Goal: Information Seeking & Learning: Learn about a topic

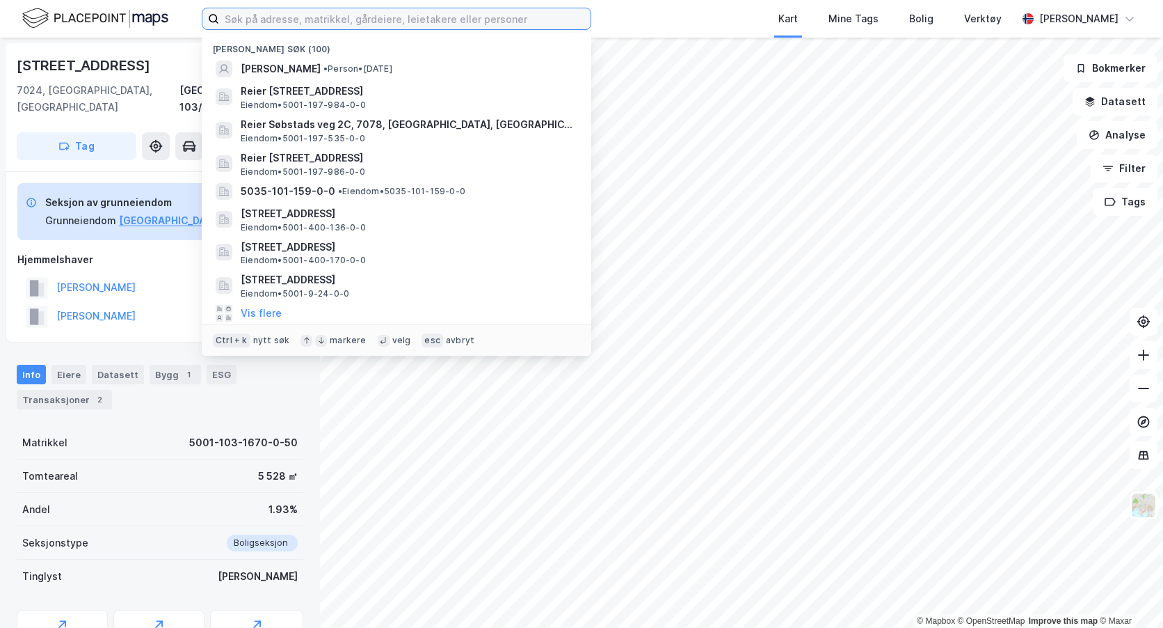
click at [253, 17] on input at bounding box center [405, 18] width 372 height 21
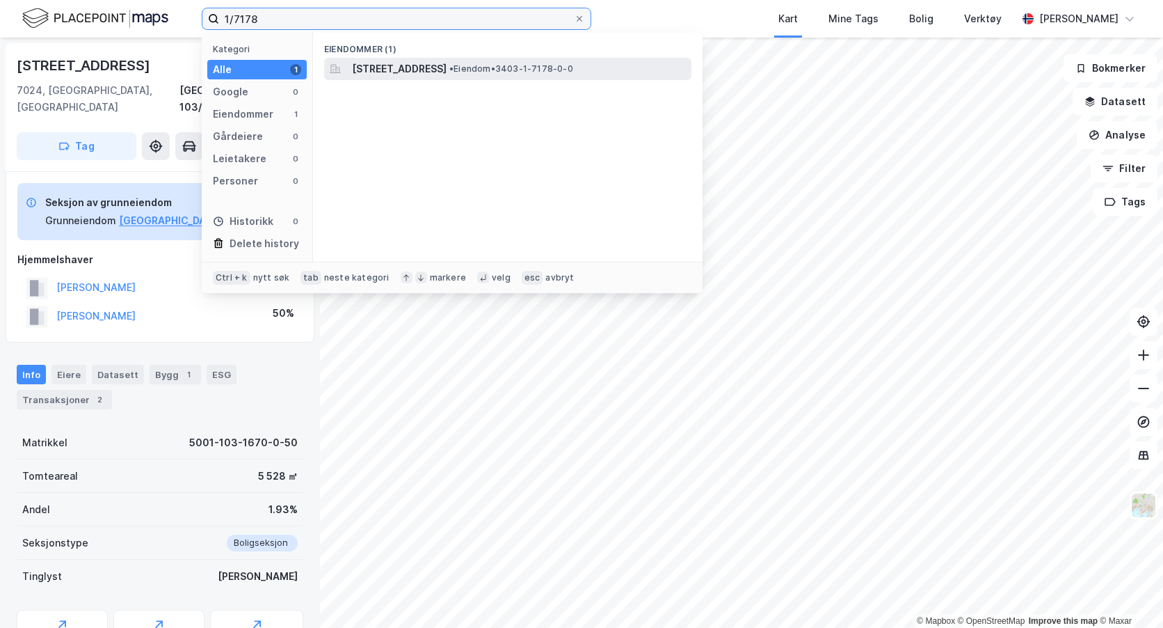
type input "1/7178"
click at [367, 65] on span "[STREET_ADDRESS]" at bounding box center [399, 69] width 95 height 17
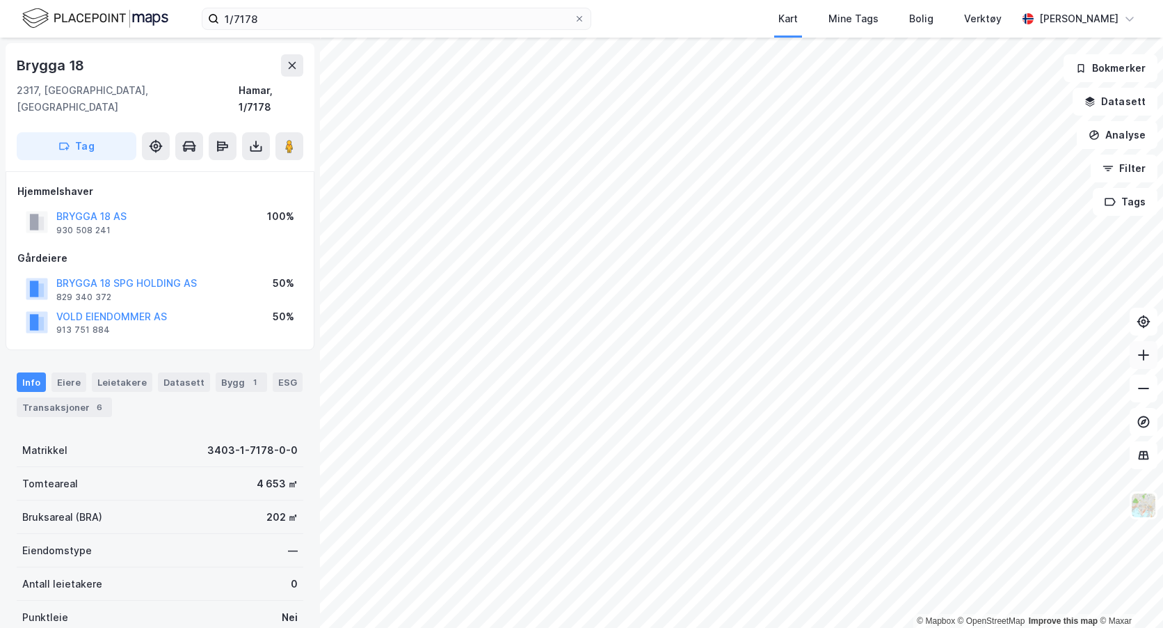
click at [1149, 355] on icon at bounding box center [1144, 355] width 14 height 14
click at [0, 0] on button "BRYGGA 18 AS" at bounding box center [0, 0] width 0 height 0
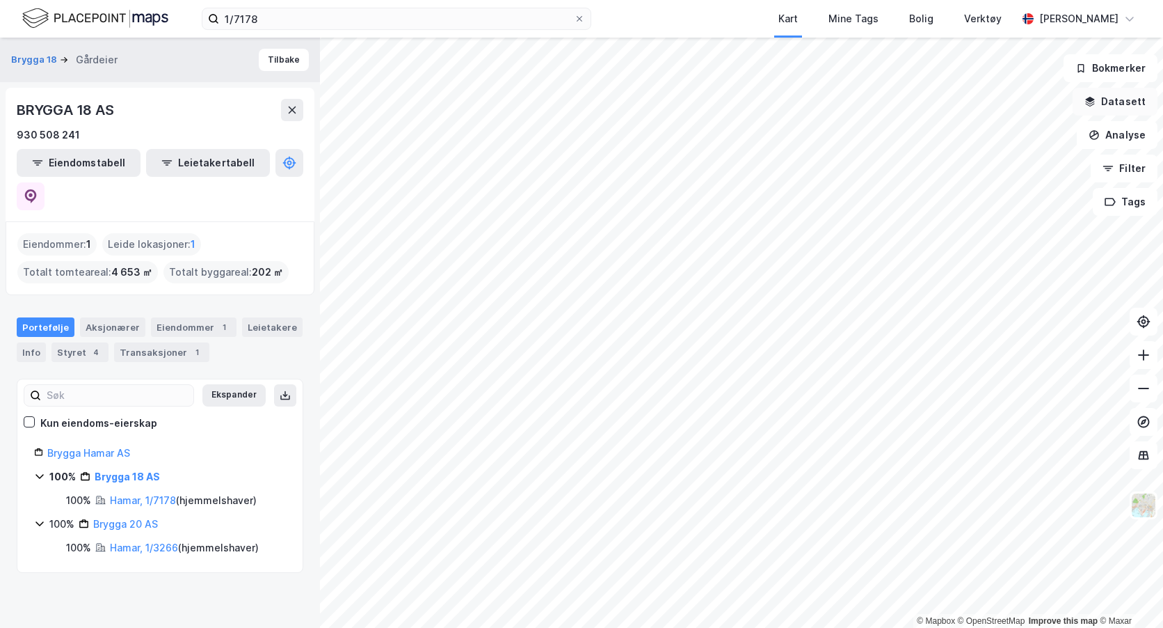
click at [1135, 104] on button "Datasett" at bounding box center [1115, 102] width 85 height 28
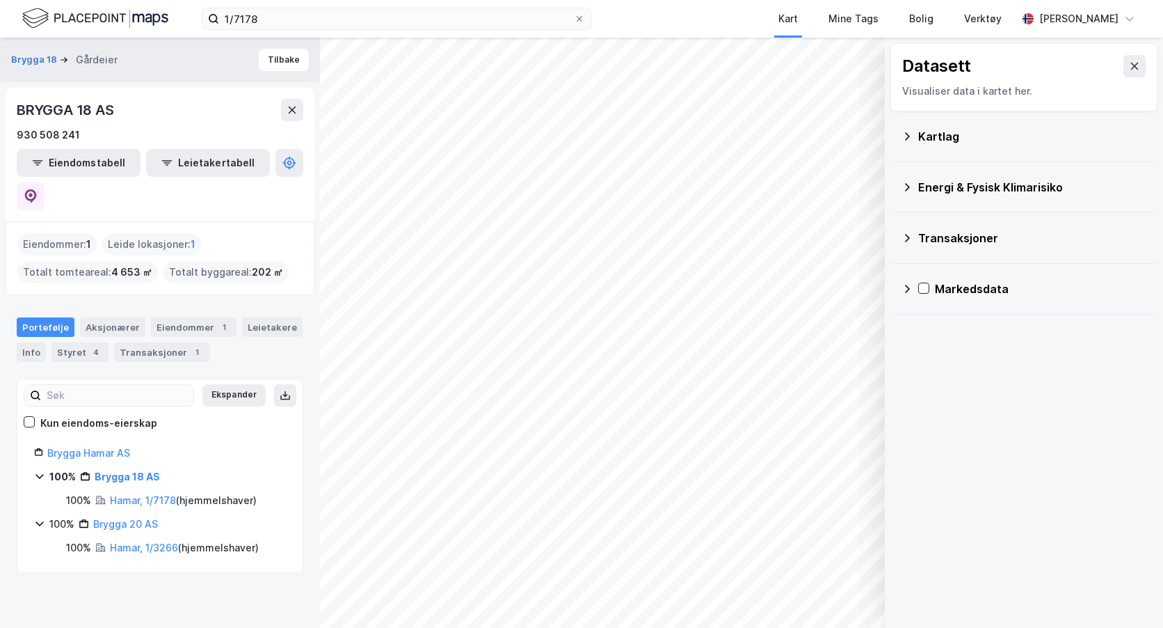
click at [902, 134] on icon at bounding box center [907, 136] width 11 height 11
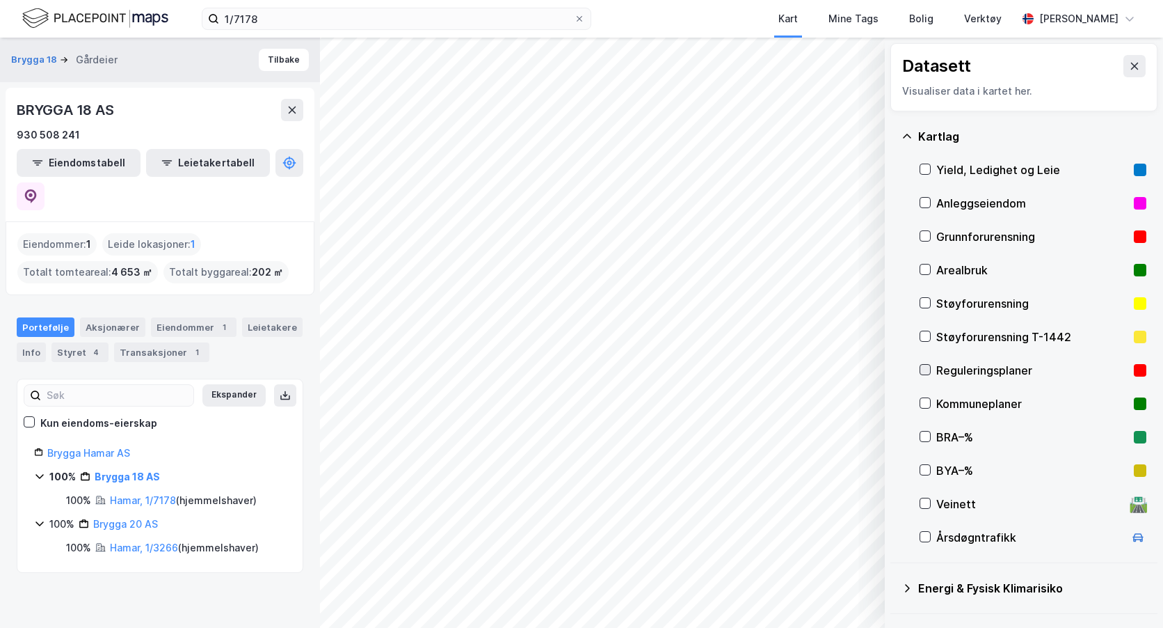
click at [923, 372] on icon at bounding box center [925, 370] width 10 height 10
click at [1129, 64] on icon at bounding box center [1134, 66] width 11 height 11
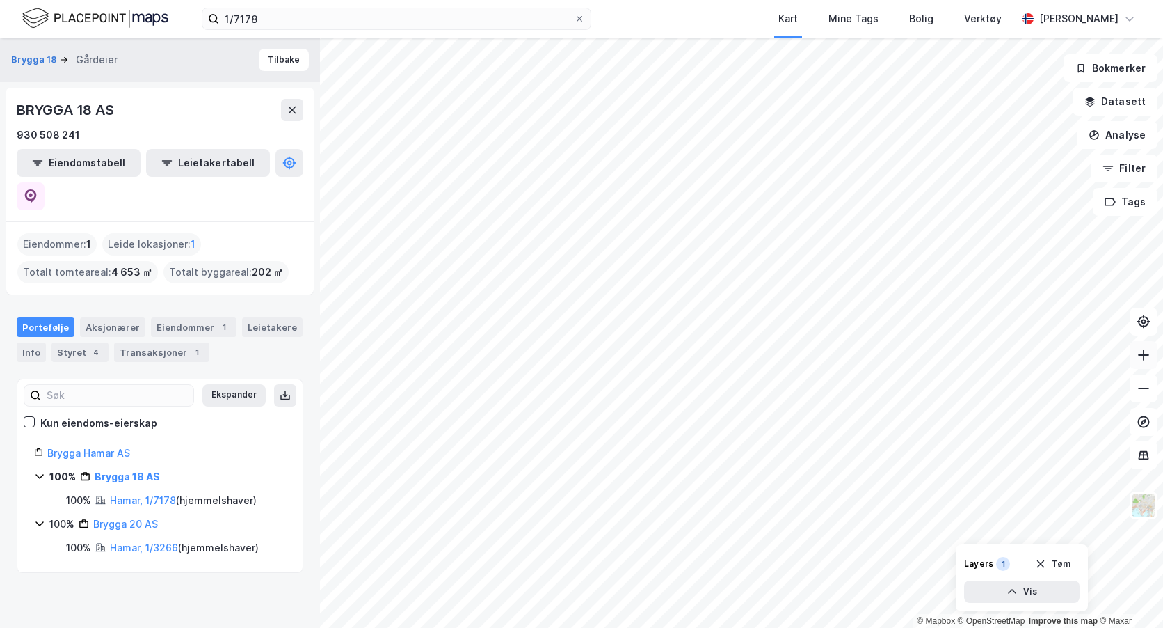
click at [1149, 353] on icon at bounding box center [1144, 355] width 14 height 14
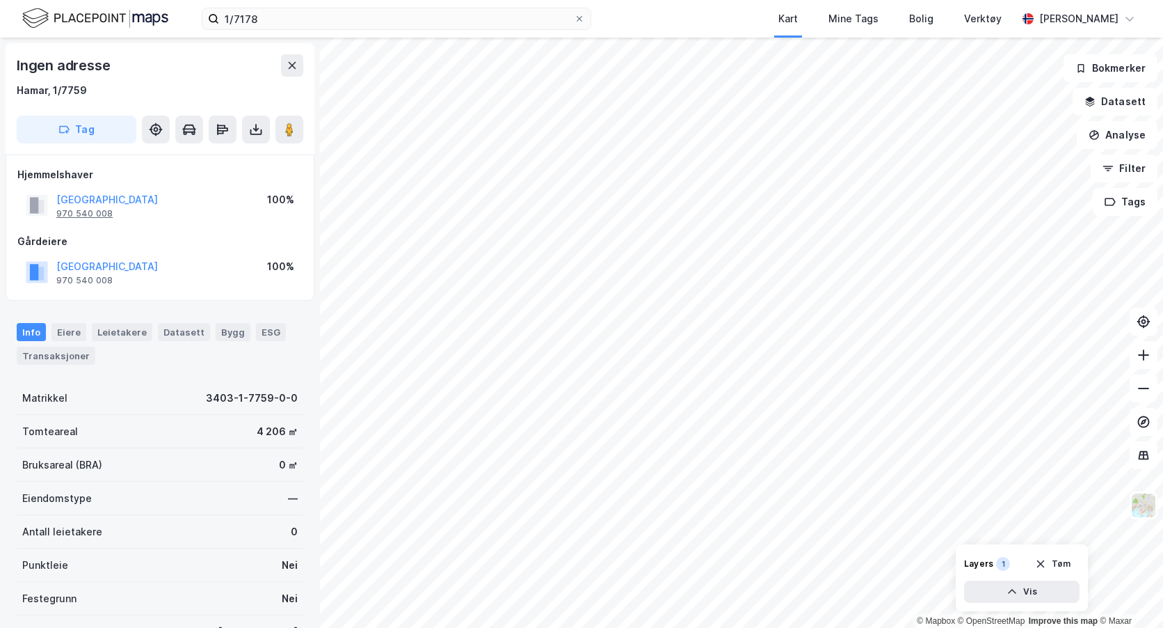
click at [96, 215] on div "970 540 008" at bounding box center [84, 213] width 56 height 11
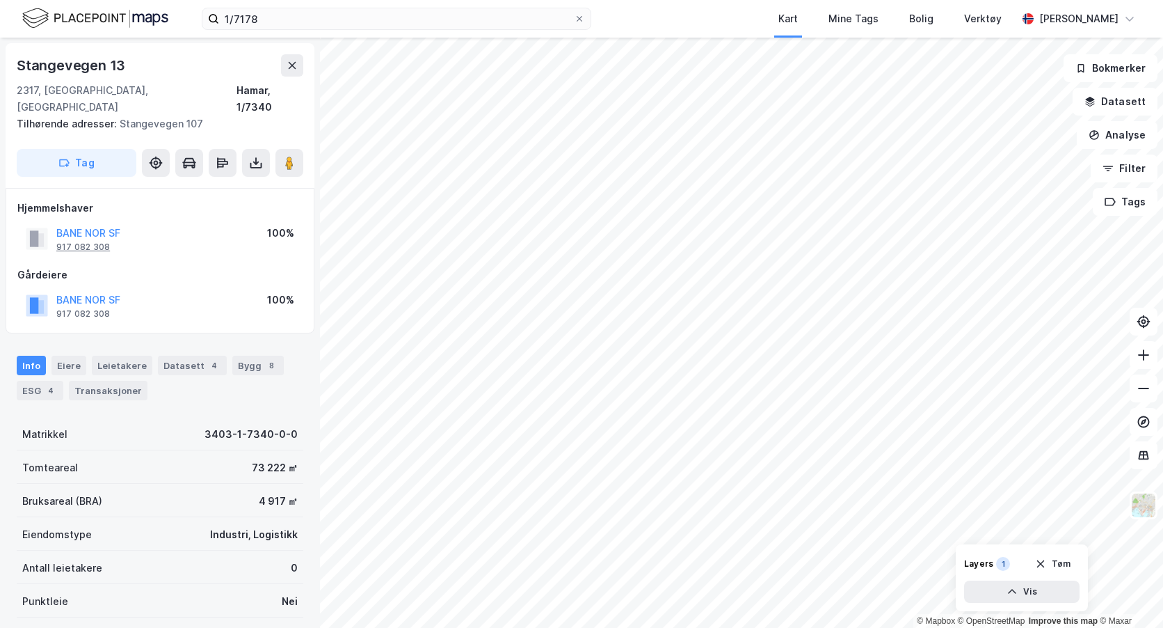
click at [87, 241] on div "917 082 308" at bounding box center [83, 246] width 54 height 11
click at [2, 63] on div "Stangevegen 13 2317, [GEOGRAPHIC_DATA], Innlandet [GEOGRAPHIC_DATA], 1/7340 Til…" at bounding box center [160, 333] width 320 height 590
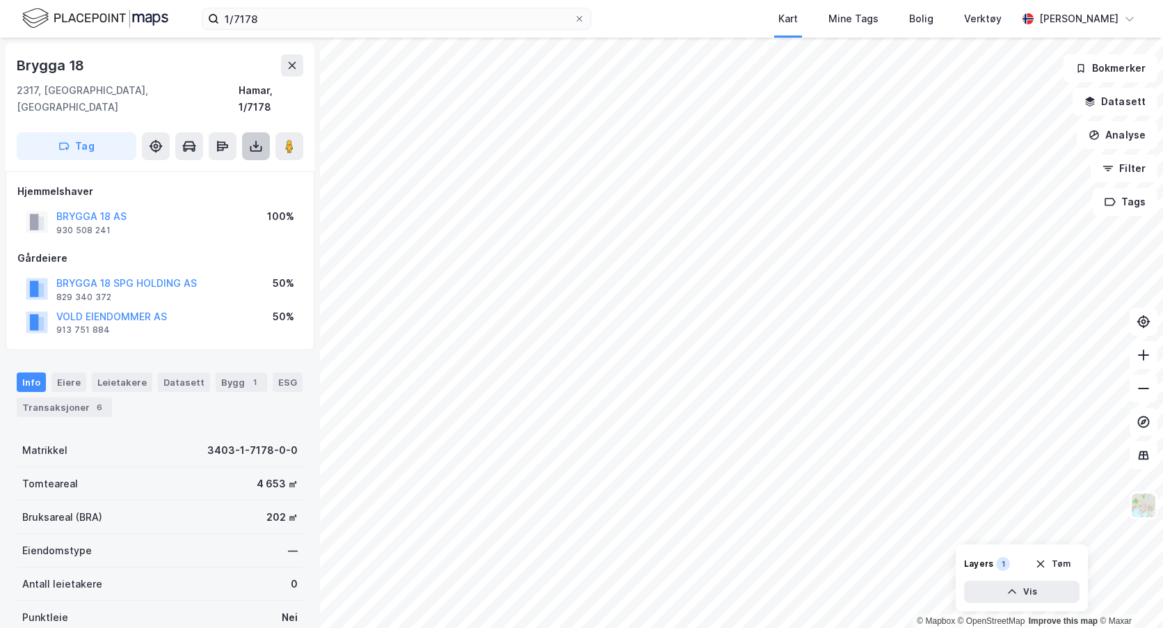
click at [259, 139] on icon at bounding box center [256, 146] width 14 height 14
click at [212, 168] on div "Last ned grunnbok" at bounding box center [187, 173] width 81 height 11
click at [1137, 351] on icon at bounding box center [1144, 355] width 14 height 14
click at [1163, 394] on html "1/7178 Kart Mine Tags Bolig Verktøy [PERSON_NAME] © Mapbox © OpenStreetMap Impr…" at bounding box center [581, 314] width 1163 height 628
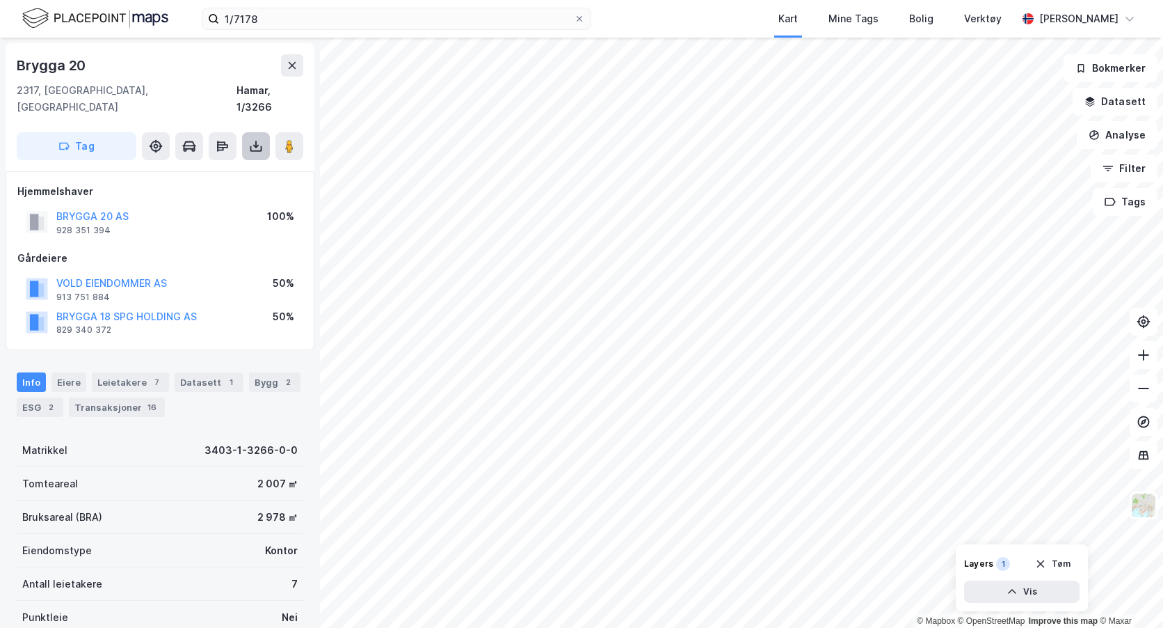
click at [253, 139] on icon at bounding box center [256, 146] width 14 height 14
click at [205, 168] on div "Last ned grunnbok" at bounding box center [187, 173] width 81 height 11
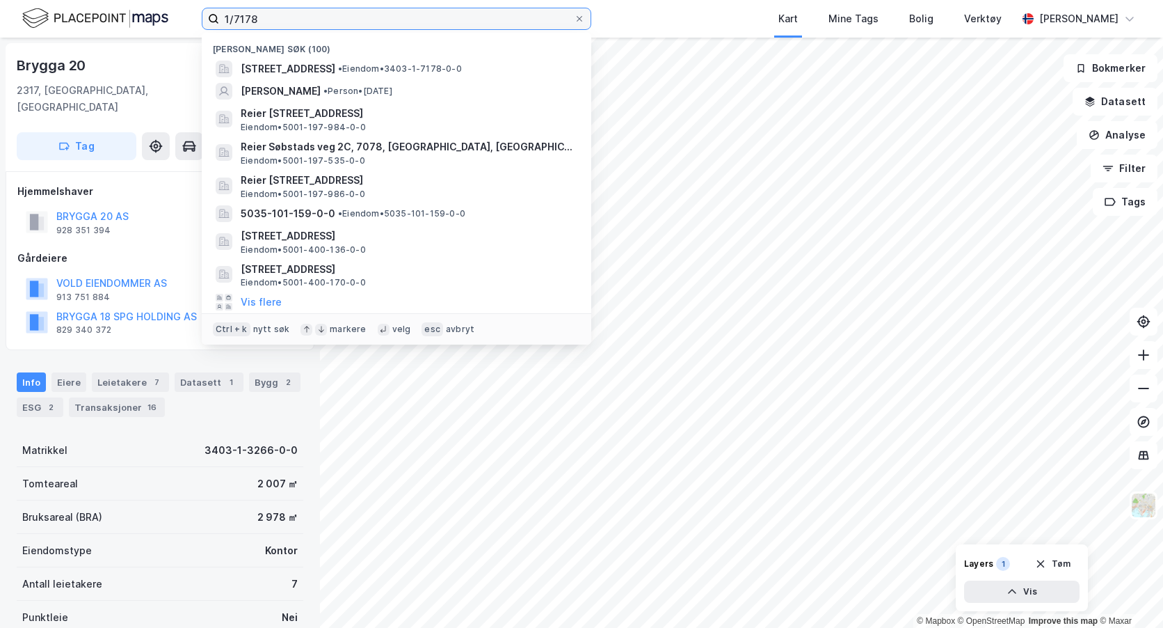
drag, startPoint x: 265, startPoint y: 20, endPoint x: 184, endPoint y: 17, distance: 80.8
click at [184, 17] on div "1/7178 Nylige søk (100) [STREET_ADDRESS] • Eiendom • 3403-1-7178-0-0 [PERSON_NA…" at bounding box center [581, 19] width 1163 height 38
click at [305, 19] on input "1/7178" at bounding box center [396, 18] width 355 height 21
click at [269, 12] on input "1/7178" at bounding box center [396, 18] width 355 height 21
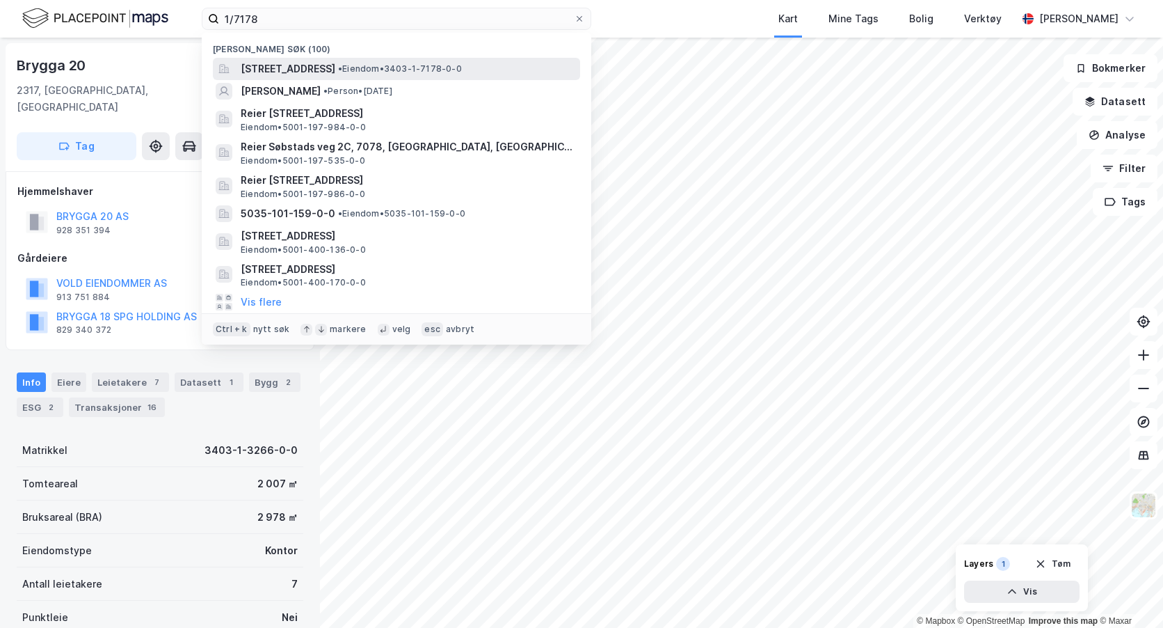
click at [287, 70] on span "[STREET_ADDRESS]" at bounding box center [288, 69] width 95 height 17
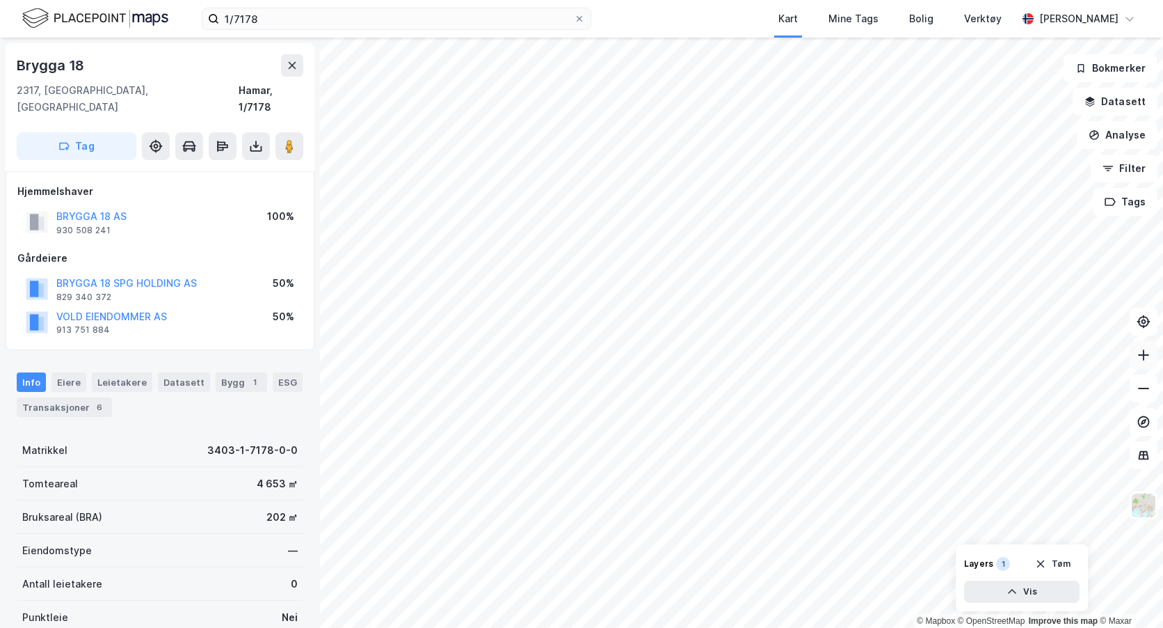
click at [1147, 352] on icon at bounding box center [1144, 355] width 14 height 14
click at [141, 164] on div "© Mapbox © OpenStreetMap Improve this map © Maxar Brygga 18 [GEOGRAPHIC_DATA], …" at bounding box center [581, 333] width 1163 height 590
click at [318, 273] on div "© Mapbox © OpenStreetMap Improve this map © Maxar Brygga 18 [GEOGRAPHIC_DATA], …" at bounding box center [581, 333] width 1163 height 590
click at [1149, 385] on icon at bounding box center [1144, 388] width 14 height 14
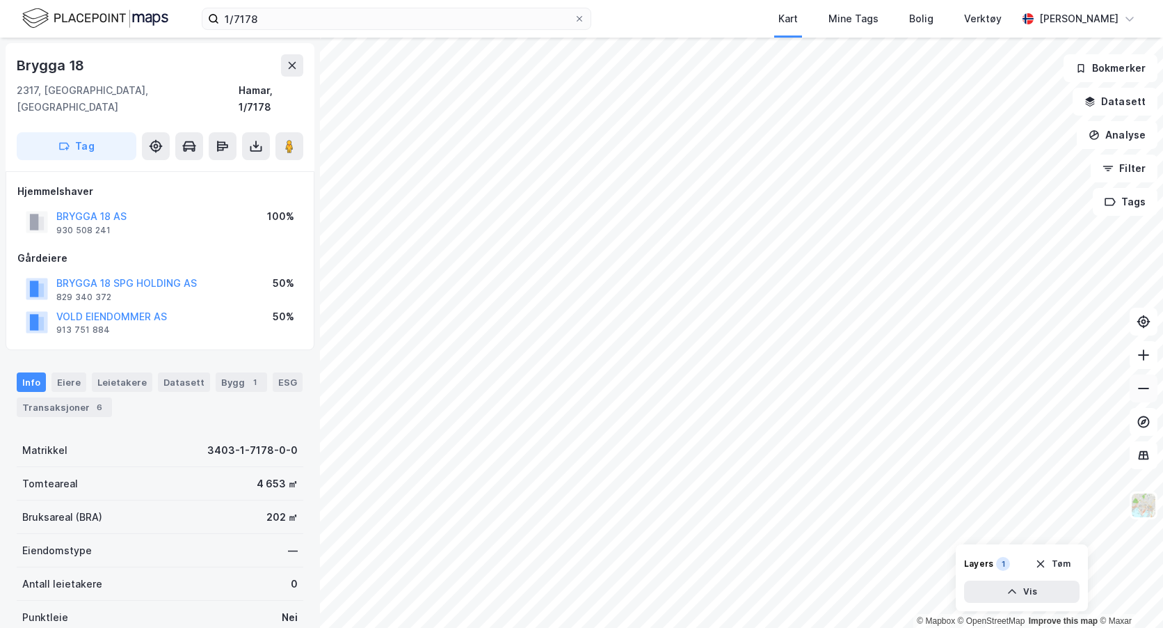
click at [1149, 385] on icon at bounding box center [1144, 388] width 14 height 14
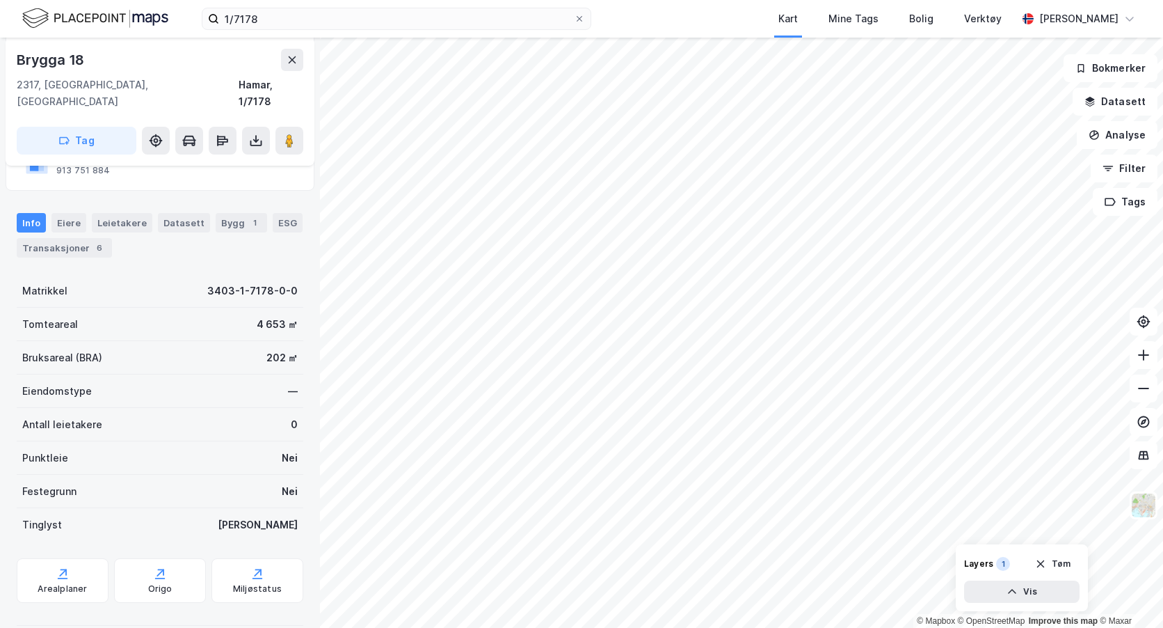
scroll to position [163, 0]
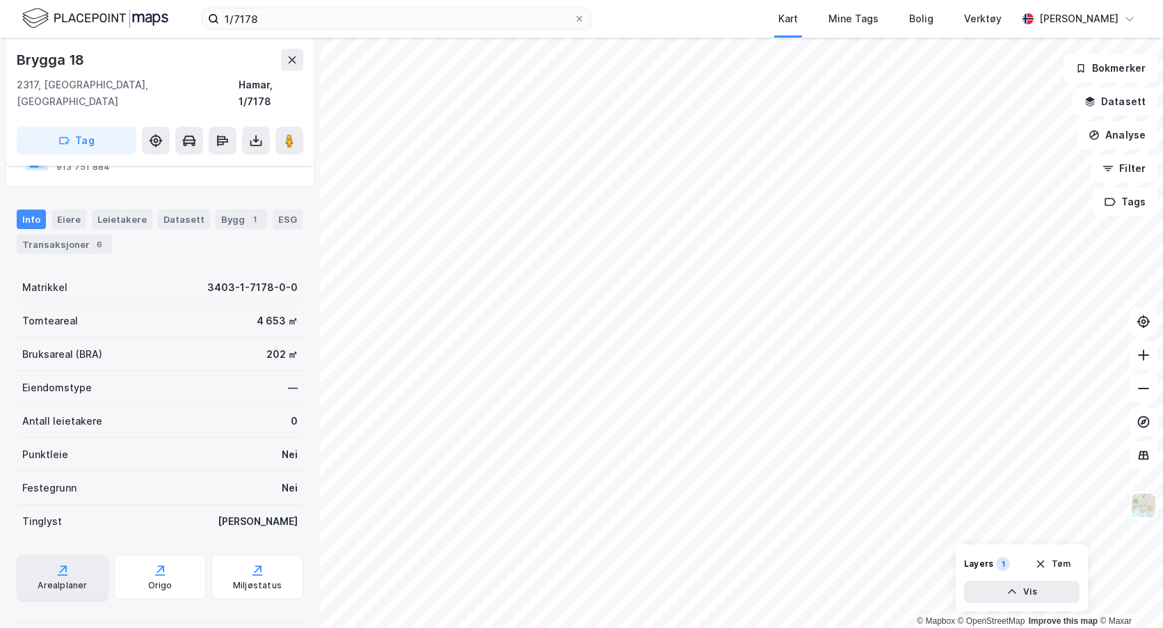
click at [48, 554] on div "Arealplaner" at bounding box center [63, 576] width 92 height 45
click at [980, 606] on div "© Mapbox © OpenStreetMap Improve this map © Maxar Brygga 18 [GEOGRAPHIC_DATA], …" at bounding box center [581, 333] width 1163 height 590
click at [1141, 350] on icon at bounding box center [1144, 355] width 14 height 14
